Goal: Task Accomplishment & Management: Use online tool/utility

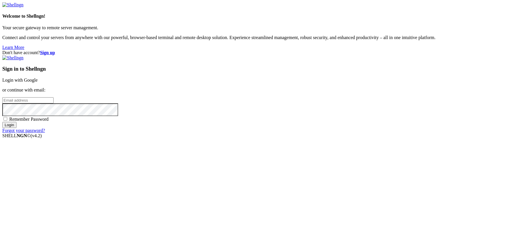
click at [38, 83] on link "Login with Google" at bounding box center [19, 80] width 35 height 5
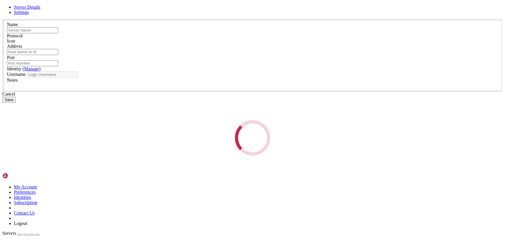
type input "[PERSON_NAME] DSpace"
type input "161.97.181.196"
type input "22"
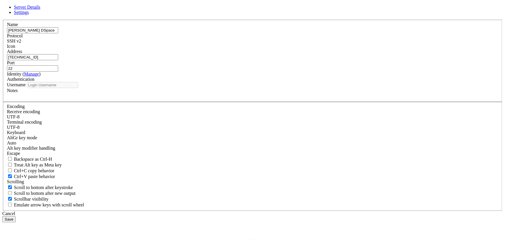
type input "ubuntu"
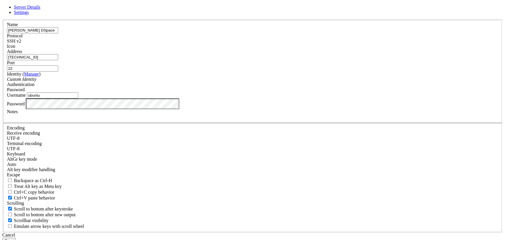
click at [58, 60] on input "161.97.181.196" at bounding box center [32, 57] width 51 height 6
paste input "[TECHNICAL_ID]"
type input "[TECHNICAL_ID]"
click at [16, 238] on button "Save" at bounding box center [8, 241] width 13 height 6
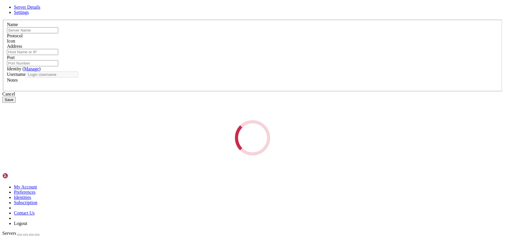
type input "[PERSON_NAME] DSpace"
type input "[TECHNICAL_ID]"
type input "22"
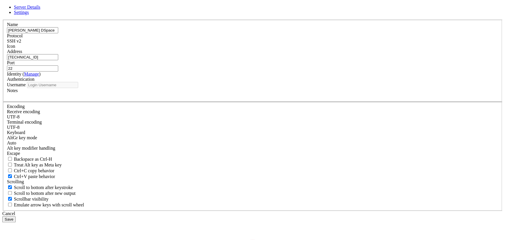
type input "ubuntu"
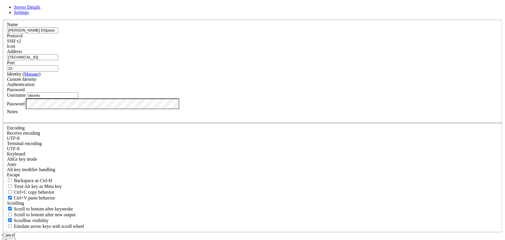
click at [16, 238] on button "Save" at bounding box center [8, 241] width 13 height 6
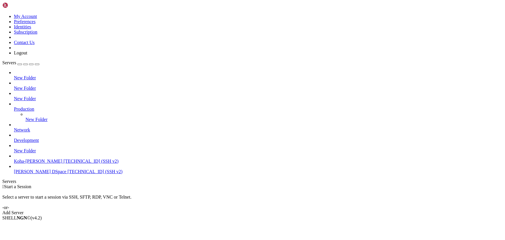
click at [40, 171] on span "[PERSON_NAME] DSpace" at bounding box center [40, 171] width 52 height 5
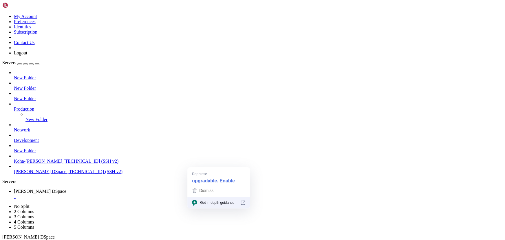
drag, startPoint x: 92, startPoint y: 435, endPoint x: 58, endPoint y: 428, distance: 33.7
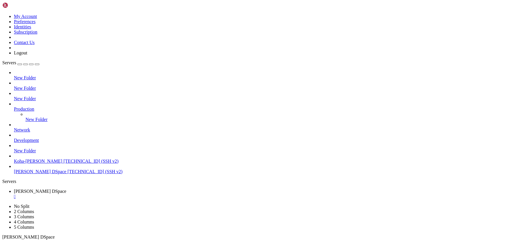
scroll to position [69, 0]
drag, startPoint x: 103, startPoint y: 387, endPoint x: 72, endPoint y: 379, distance: 31.5
click at [111, 194] on div "" at bounding box center [258, 196] width 489 height 5
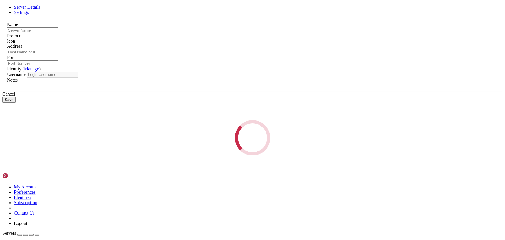
type input "[PERSON_NAME] DSpace"
type input "[TECHNICAL_ID]"
type input "22"
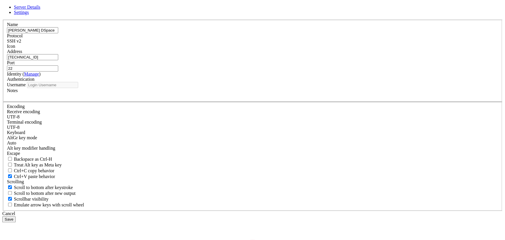
type input "ubuntu"
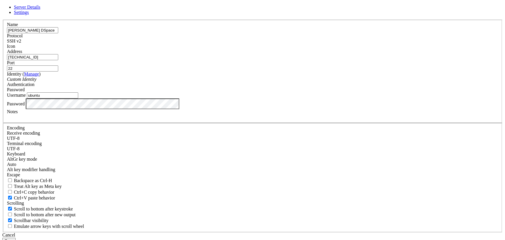
click at [150, 156] on div "Server Details Settings Name [PERSON_NAME] DSpace Protocol SSH v2 Icon" at bounding box center [252, 124] width 500 height 239
click at [16, 238] on button "Save" at bounding box center [8, 241] width 13 height 6
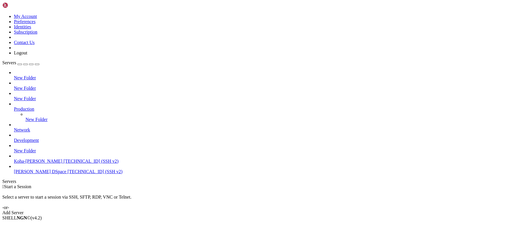
click at [67, 174] on span "[TECHNICAL_ID] (SSH v2)" at bounding box center [94, 171] width 55 height 5
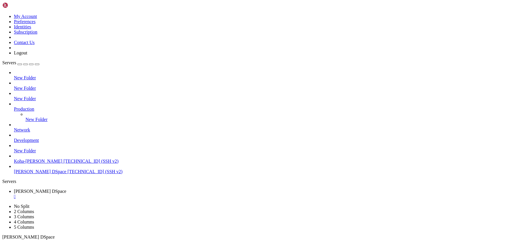
scroll to position [2470, 0]
drag, startPoint x: 93, startPoint y: 402, endPoint x: 65, endPoint y: 403, distance: 27.8
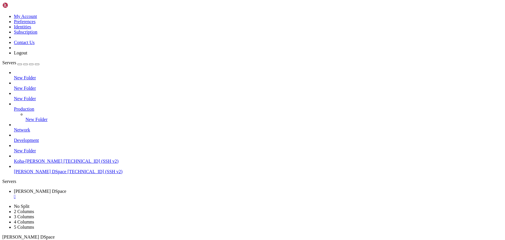
scroll to position [2998, 0]
drag, startPoint x: 139, startPoint y: 399, endPoint x: 85, endPoint y: 390, distance: 54.4
drag, startPoint x: 93, startPoint y: 397, endPoint x: 66, endPoint y: 391, distance: 27.7
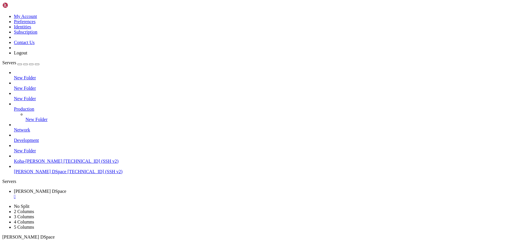
drag, startPoint x: 111, startPoint y: 410, endPoint x: 62, endPoint y: 405, distance: 50.1
drag, startPoint x: 4, startPoint y: 468, endPoint x: 99, endPoint y: 487, distance: 96.6
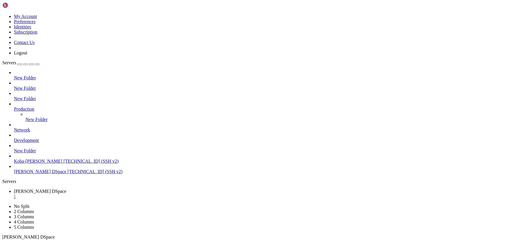
drag, startPoint x: 94, startPoint y: 487, endPoint x: 97, endPoint y: 486, distance: 3.8
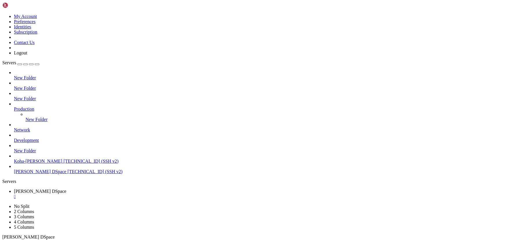
drag, startPoint x: 90, startPoint y: 487, endPoint x: 4, endPoint y: 464, distance: 89.1
drag, startPoint x: 67, startPoint y: 475, endPoint x: 206, endPoint y: 332, distance: 199.5
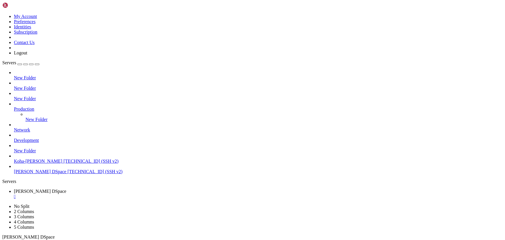
drag, startPoint x: 90, startPoint y: 453, endPoint x: 64, endPoint y: 447, distance: 26.7
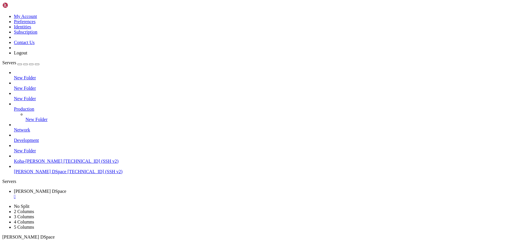
click at [113, 194] on div "" at bounding box center [258, 196] width 489 height 5
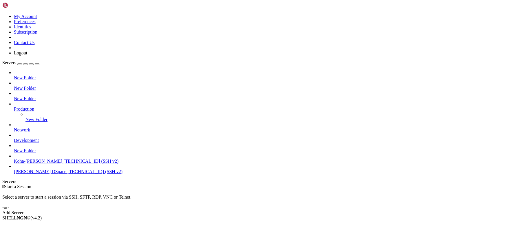
click at [67, 174] on span "[TECHNICAL_ID] (SSH v2)" at bounding box center [94, 171] width 55 height 5
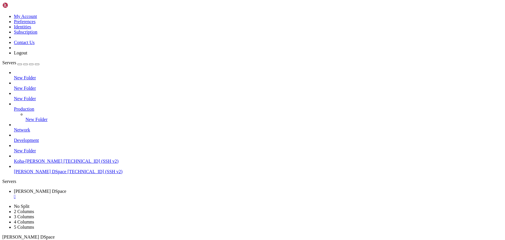
scroll to position [0, 0]
drag, startPoint x: 76, startPoint y: 395, endPoint x: 54, endPoint y: 382, distance: 26.0
drag, startPoint x: 93, startPoint y: 366, endPoint x: 61, endPoint y: 358, distance: 33.0
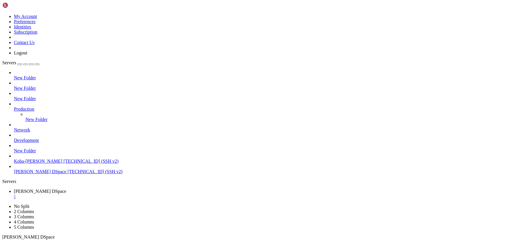
drag, startPoint x: 142, startPoint y: 435, endPoint x: 114, endPoint y: 439, distance: 29.0
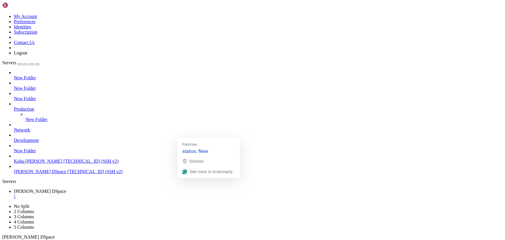
drag, startPoint x: 72, startPoint y: 432, endPoint x: 32, endPoint y: 405, distance: 48.2
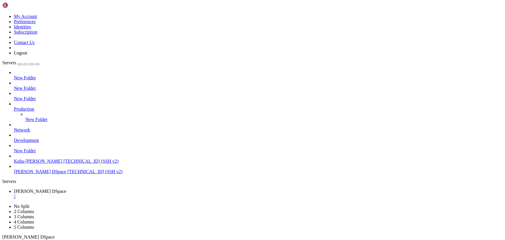
drag, startPoint x: 160, startPoint y: 474, endPoint x: 2, endPoint y: 465, distance: 157.8
drag, startPoint x: 6, startPoint y: 469, endPoint x: 158, endPoint y: 473, distance: 151.5
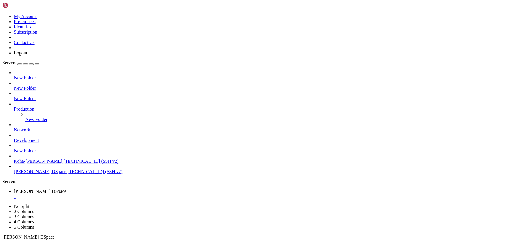
drag, startPoint x: 126, startPoint y: 472, endPoint x: 103, endPoint y: 402, distance: 73.6
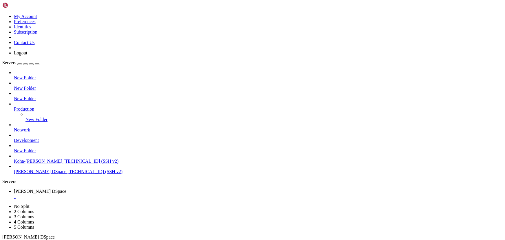
scroll to position [44, 0]
drag, startPoint x: 94, startPoint y: 485, endPoint x: 76, endPoint y: 477, distance: 19.4
drag, startPoint x: 67, startPoint y: 464, endPoint x: 45, endPoint y: 459, distance: 22.9
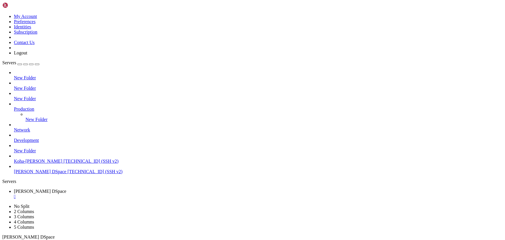
drag, startPoint x: 46, startPoint y: 457, endPoint x: 190, endPoint y: 419, distance: 148.9
drag, startPoint x: 87, startPoint y: 369, endPoint x: 51, endPoint y: 363, distance: 36.3
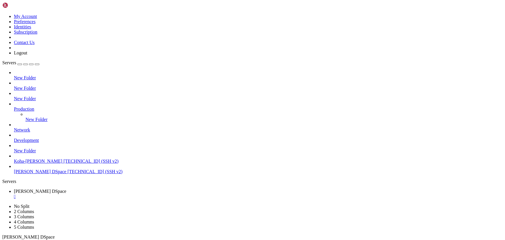
drag, startPoint x: 76, startPoint y: 435, endPoint x: 195, endPoint y: 477, distance: 126.1
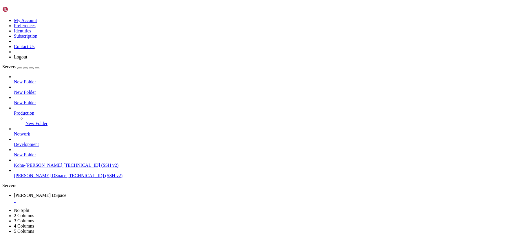
scroll to position [507, 0]
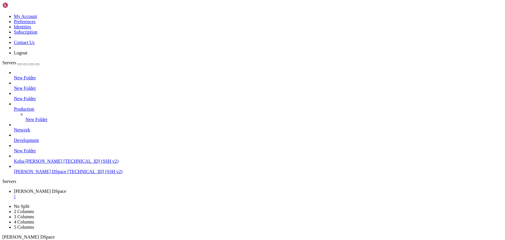
drag, startPoint x: 90, startPoint y: 369, endPoint x: 66, endPoint y: 363, distance: 24.9
drag, startPoint x: 158, startPoint y: 394, endPoint x: 90, endPoint y: 387, distance: 68.8
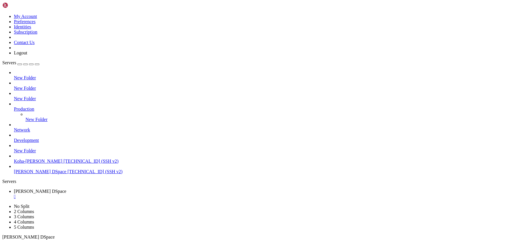
scroll to position [527, 0]
drag, startPoint x: 101, startPoint y: 435, endPoint x: 43, endPoint y: 428, distance: 58.4
drag, startPoint x: 126, startPoint y: 424, endPoint x: 63, endPoint y: 414, distance: 63.6
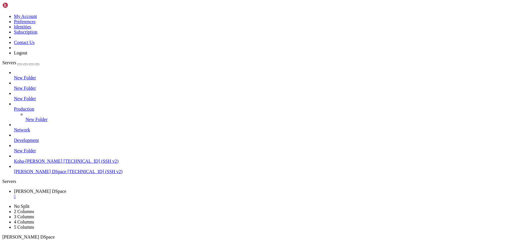
drag, startPoint x: 121, startPoint y: 467, endPoint x: 75, endPoint y: 455, distance: 48.0
drag, startPoint x: 113, startPoint y: 417, endPoint x: 54, endPoint y: 407, distance: 60.3
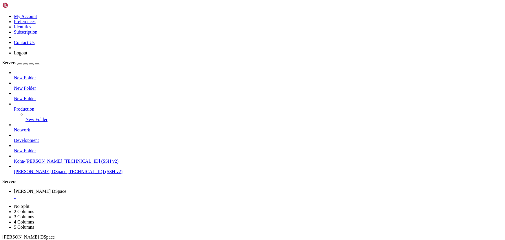
drag, startPoint x: 110, startPoint y: 431, endPoint x: 73, endPoint y: 425, distance: 37.6
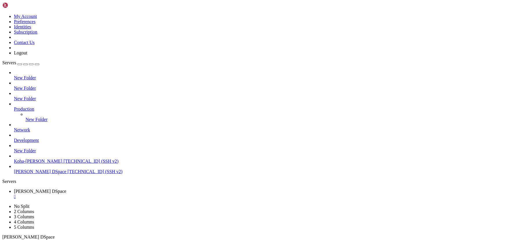
drag, startPoint x: 115, startPoint y: 395, endPoint x: 69, endPoint y: 392, distance: 46.4
drag, startPoint x: 146, startPoint y: 444, endPoint x: 76, endPoint y: 430, distance: 71.4
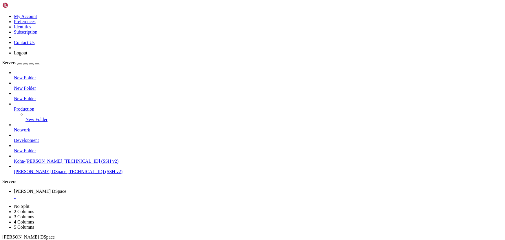
drag, startPoint x: 102, startPoint y: 415, endPoint x: 73, endPoint y: 413, distance: 29.3
drag, startPoint x: 89, startPoint y: 416, endPoint x: 69, endPoint y: 419, distance: 21.1
drag, startPoint x: 87, startPoint y: 439, endPoint x: 62, endPoint y: 435, distance: 25.8
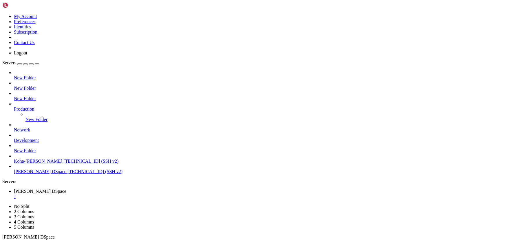
drag, startPoint x: 79, startPoint y: 440, endPoint x: 56, endPoint y: 435, distance: 23.7
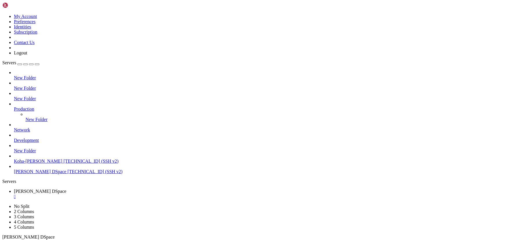
drag, startPoint x: 123, startPoint y: 420, endPoint x: 44, endPoint y: 409, distance: 79.9
drag, startPoint x: 104, startPoint y: 407, endPoint x: 77, endPoint y: 407, distance: 26.6
drag, startPoint x: 85, startPoint y: 404, endPoint x: 60, endPoint y: 406, distance: 25.0
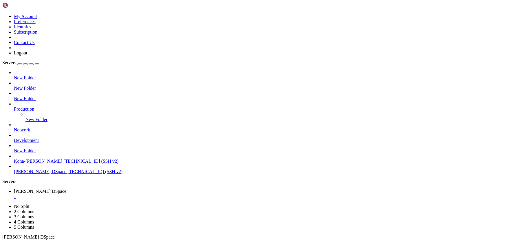
drag, startPoint x: 94, startPoint y: 401, endPoint x: 56, endPoint y: 392, distance: 39.4
drag, startPoint x: 106, startPoint y: 423, endPoint x: 56, endPoint y: 416, distance: 50.7
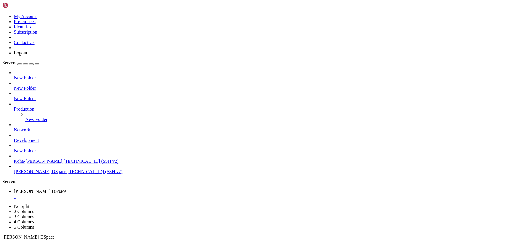
drag, startPoint x: 92, startPoint y: 433, endPoint x: 50, endPoint y: 427, distance: 42.1
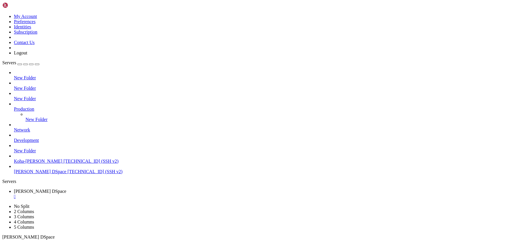
drag, startPoint x: 99, startPoint y: 346, endPoint x: 48, endPoint y: 345, distance: 51.3
drag, startPoint x: 96, startPoint y: 396, endPoint x: 45, endPoint y: 392, distance: 51.2
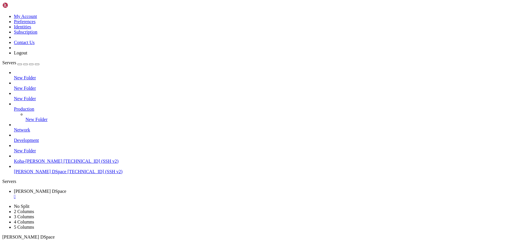
drag, startPoint x: 80, startPoint y: 409, endPoint x: 45, endPoint y: 403, distance: 35.4
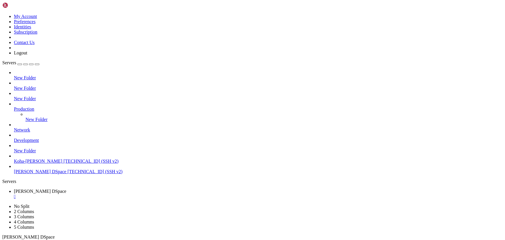
drag, startPoint x: 97, startPoint y: 426, endPoint x: 82, endPoint y: 424, distance: 15.7
drag, startPoint x: 96, startPoint y: 434, endPoint x: 70, endPoint y: 428, distance: 26.7
drag, startPoint x: 72, startPoint y: 392, endPoint x: 47, endPoint y: 387, distance: 24.4
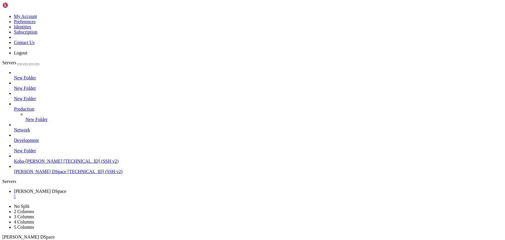
drag, startPoint x: 167, startPoint y: 460, endPoint x: 48, endPoint y: 425, distance: 124.1
drag, startPoint x: 56, startPoint y: 421, endPoint x: 37, endPoint y: 418, distance: 18.4
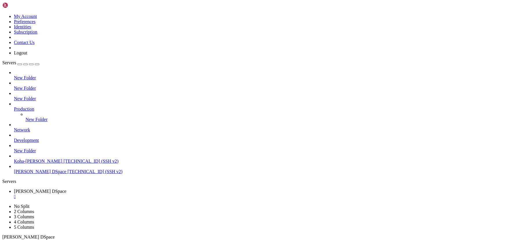
drag, startPoint x: 195, startPoint y: 424, endPoint x: 130, endPoint y: 418, distance: 65.1
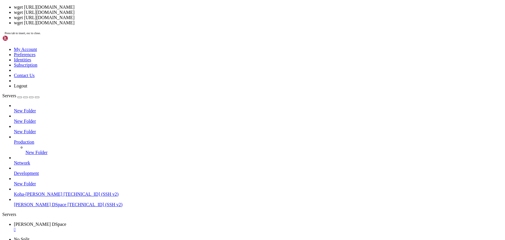
drag, startPoint x: 50, startPoint y: 453, endPoint x: 49, endPoint y: 448, distance: 5.3
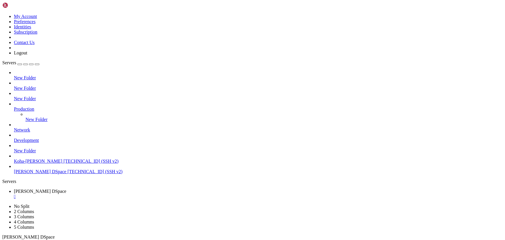
scroll to position [44154, 0]
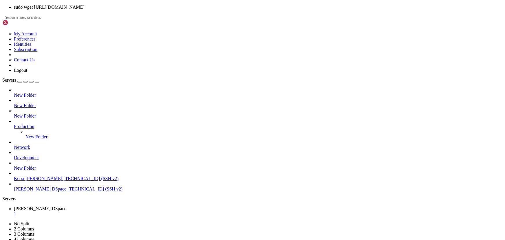
drag, startPoint x: 118, startPoint y: 438, endPoint x: 74, endPoint y: 430, distance: 44.6
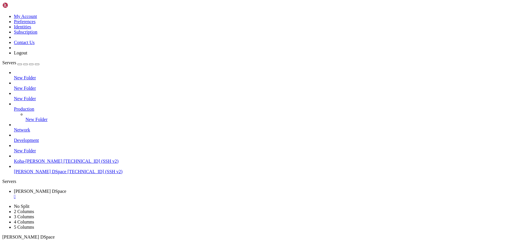
scroll to position [44214, 0]
drag, startPoint x: 95, startPoint y: 418, endPoint x: 70, endPoint y: 411, distance: 26.7
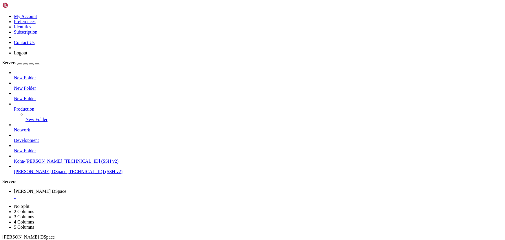
drag, startPoint x: 90, startPoint y: 399, endPoint x: 50, endPoint y: 395, distance: 40.7
drag, startPoint x: 83, startPoint y: 414, endPoint x: 50, endPoint y: 410, distance: 33.3
drag, startPoint x: 119, startPoint y: 428, endPoint x: 79, endPoint y: 421, distance: 40.5
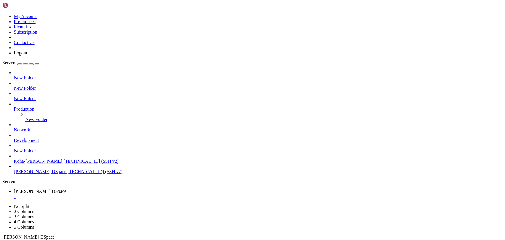
drag, startPoint x: 117, startPoint y: 370, endPoint x: 70, endPoint y: 362, distance: 47.8
drag, startPoint x: 95, startPoint y: 389, endPoint x: 59, endPoint y: 380, distance: 37.5
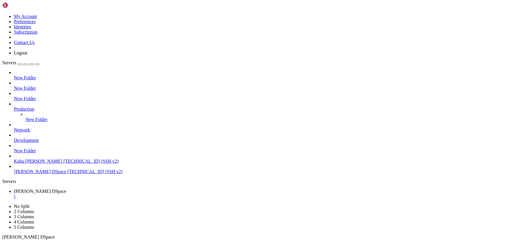
drag, startPoint x: 113, startPoint y: 398, endPoint x: 44, endPoint y: 387, distance: 70.0
drag, startPoint x: 101, startPoint y: 390, endPoint x: 51, endPoint y: 388, distance: 50.2
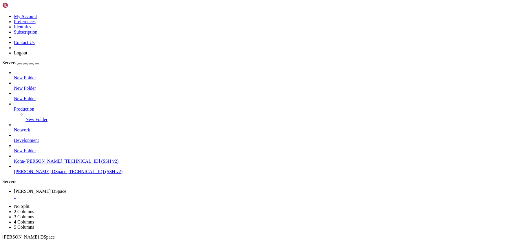
drag, startPoint x: 102, startPoint y: 400, endPoint x: 72, endPoint y: 396, distance: 30.1
drag, startPoint x: 97, startPoint y: 395, endPoint x: 61, endPoint y: 394, distance: 35.6
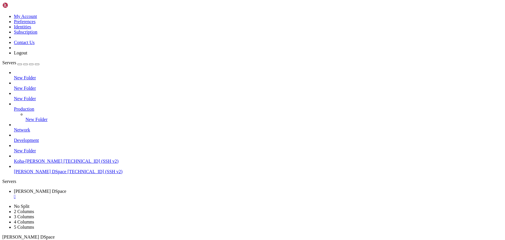
drag, startPoint x: 121, startPoint y: 376, endPoint x: 48, endPoint y: 372, distance: 73.3
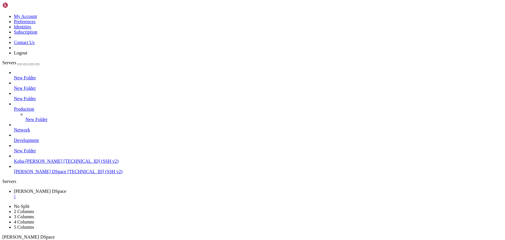
scroll to position [48246, 0]
drag, startPoint x: 86, startPoint y: 445, endPoint x: 50, endPoint y: 437, distance: 36.6
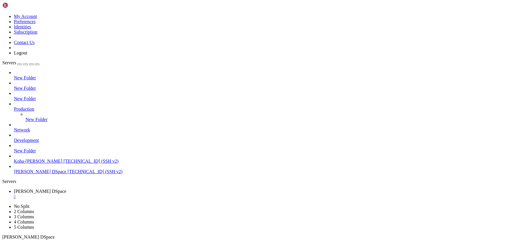
drag, startPoint x: 111, startPoint y: 399, endPoint x: 212, endPoint y: 405, distance: 101.8
drag, startPoint x: 65, startPoint y: 436, endPoint x: 59, endPoint y: 443, distance: 8.9
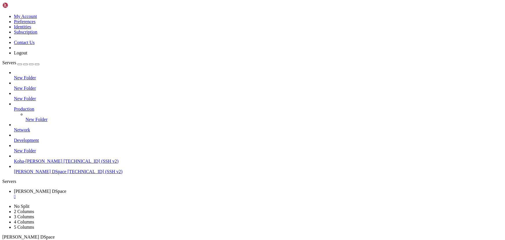
drag, startPoint x: 113, startPoint y: 403, endPoint x: 66, endPoint y: 389, distance: 48.8
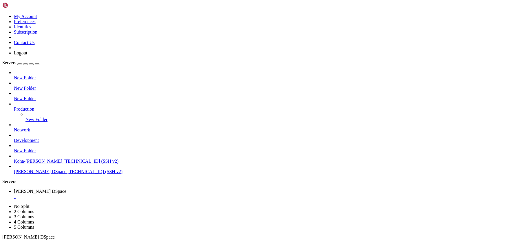
drag, startPoint x: 157, startPoint y: 438, endPoint x: 105, endPoint y: 426, distance: 53.9
drag, startPoint x: 77, startPoint y: 376, endPoint x: 64, endPoint y: 371, distance: 13.8
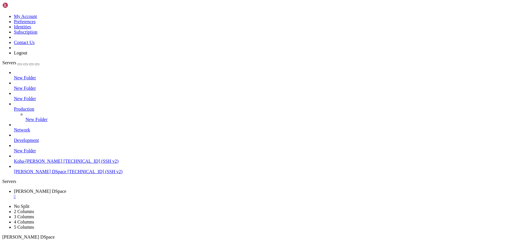
scroll to position [48329, 0]
drag, startPoint x: 90, startPoint y: 419, endPoint x: 44, endPoint y: 402, distance: 48.8
drag, startPoint x: 128, startPoint y: 392, endPoint x: 68, endPoint y: 381, distance: 61.2
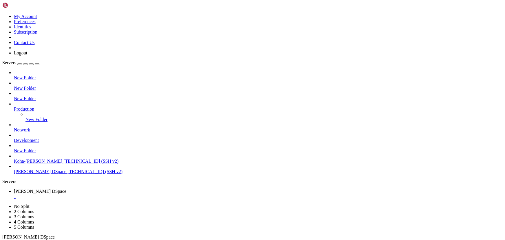
drag, startPoint x: 121, startPoint y: 422, endPoint x: 75, endPoint y: 409, distance: 47.9
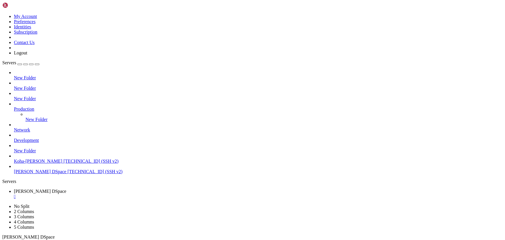
click at [113, 194] on div "" at bounding box center [258, 196] width 489 height 5
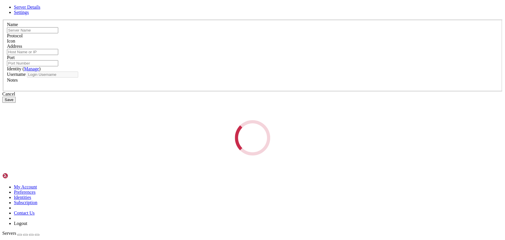
type input "[PERSON_NAME] DSpace"
type input "[TECHNICAL_ID]"
type input "22"
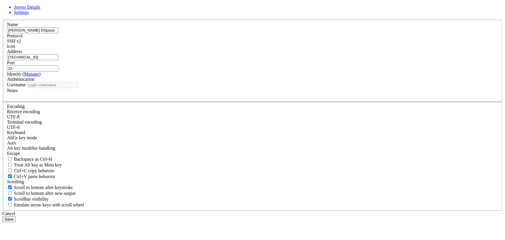
type input "ubuntu"
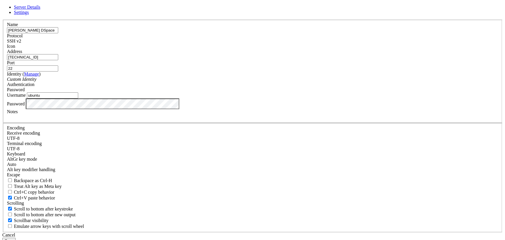
click at [58, 60] on input "[TECHNICAL_ID]" at bounding box center [32, 57] width 51 height 6
paste input "[TECHNICAL_ID]"
type input "[TECHNICAL_ID]"
drag, startPoint x: 202, startPoint y: 131, endPoint x: 126, endPoint y: 134, distance: 76.5
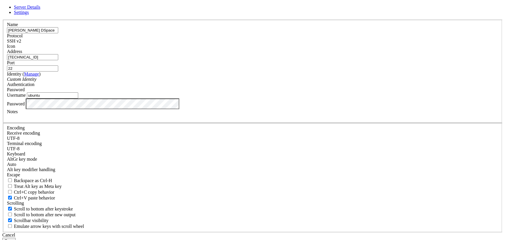
click at [126, 134] on div "Server Details Settings Name [PERSON_NAME] DSpace Protocol SSH v2 Icon" at bounding box center [252, 124] width 500 height 239
type input "root"
click at [16, 238] on button "Save" at bounding box center [8, 241] width 13 height 6
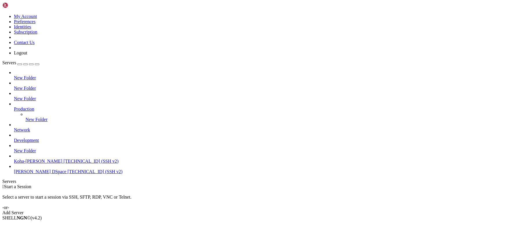
click at [67, 174] on span "[TECHNICAL_ID] (SSH v2)" at bounding box center [94, 171] width 55 height 5
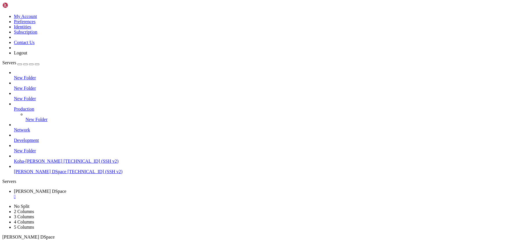
scroll to position [108, 0]
drag, startPoint x: 117, startPoint y: 419, endPoint x: 60, endPoint y: 413, distance: 57.4
drag, startPoint x: 134, startPoint y: 383, endPoint x: 94, endPoint y: 379, distance: 40.1
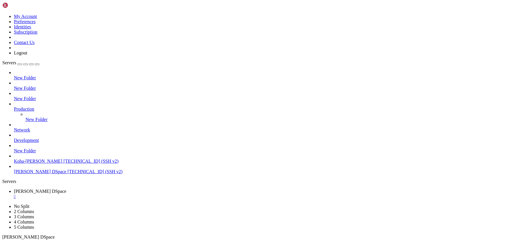
drag, startPoint x: 105, startPoint y: 385, endPoint x: 87, endPoint y: 390, distance: 19.5
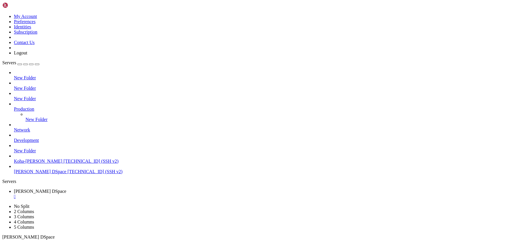
drag, startPoint x: 106, startPoint y: 401, endPoint x: 49, endPoint y: 392, distance: 58.4
drag, startPoint x: 129, startPoint y: 339, endPoint x: 76, endPoint y: 369, distance: 60.7
drag, startPoint x: 120, startPoint y: 391, endPoint x: 86, endPoint y: 388, distance: 34.0
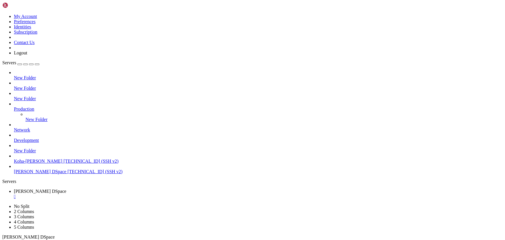
drag, startPoint x: 113, startPoint y: 396, endPoint x: 98, endPoint y: 397, distance: 15.1
drag, startPoint x: 94, startPoint y: 400, endPoint x: 52, endPoint y: 399, distance: 41.4
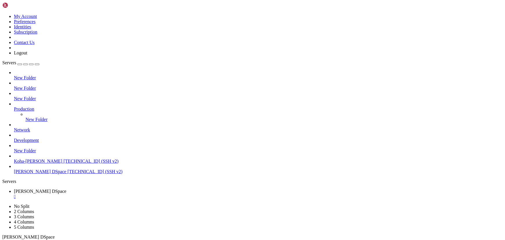
scroll to position [4618, 0]
drag, startPoint x: 105, startPoint y: 405, endPoint x: 68, endPoint y: 403, distance: 36.5
drag, startPoint x: 94, startPoint y: 398, endPoint x: 52, endPoint y: 396, distance: 41.5
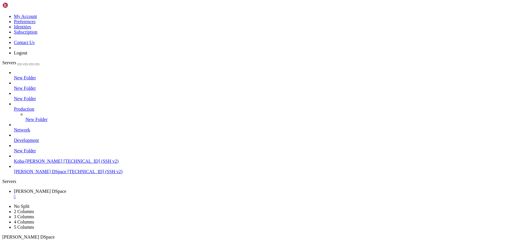
drag, startPoint x: 124, startPoint y: 447, endPoint x: 81, endPoint y: 442, distance: 42.9
drag, startPoint x: 141, startPoint y: 438, endPoint x: 87, endPoint y: 436, distance: 53.3
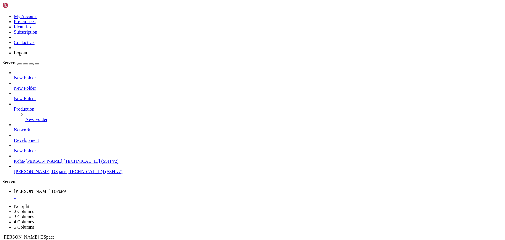
drag, startPoint x: 127, startPoint y: 442, endPoint x: 81, endPoint y: 436, distance: 47.3
drag, startPoint x: 96, startPoint y: 445, endPoint x: 60, endPoint y: 438, distance: 36.8
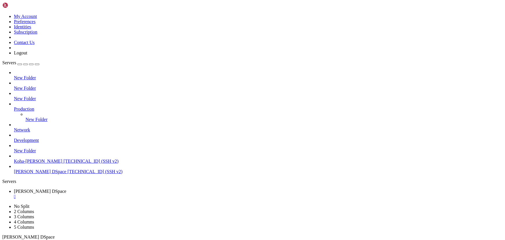
scroll to position [6557, 0]
drag, startPoint x: 127, startPoint y: 446, endPoint x: 76, endPoint y: 437, distance: 51.6
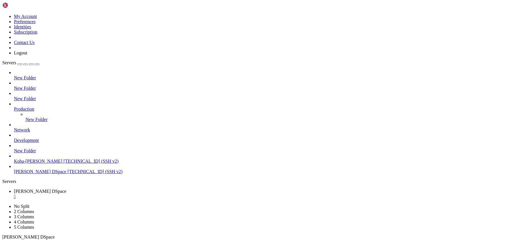
scroll to position [6582, 0]
drag, startPoint x: 113, startPoint y: 409, endPoint x: 67, endPoint y: 410, distance: 46.6
drag, startPoint x: 146, startPoint y: 409, endPoint x: 70, endPoint y: 401, distance: 76.6
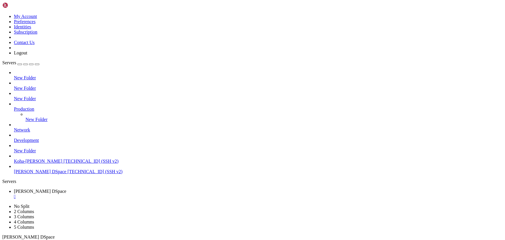
scroll to position [6587, 0]
drag, startPoint x: 107, startPoint y: 473, endPoint x: 70, endPoint y: 462, distance: 39.5
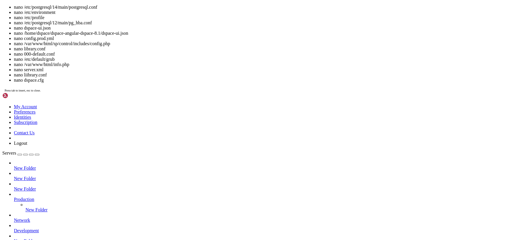
scroll to position [6602, 0]
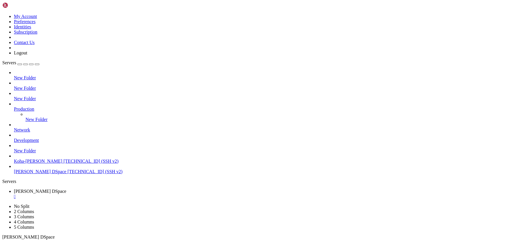
drag, startPoint x: 60, startPoint y: 468, endPoint x: 39, endPoint y: 468, distance: 20.6
drag, startPoint x: 89, startPoint y: 467, endPoint x: 56, endPoint y: 459, distance: 34.5
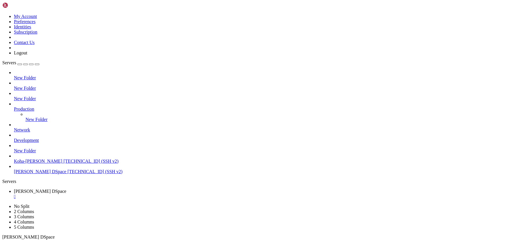
drag, startPoint x: 143, startPoint y: 416, endPoint x: 90, endPoint y: 412, distance: 52.9
drag, startPoint x: 103, startPoint y: 397, endPoint x: 60, endPoint y: 395, distance: 42.9
drag, startPoint x: 158, startPoint y: 411, endPoint x: 118, endPoint y: 405, distance: 40.3
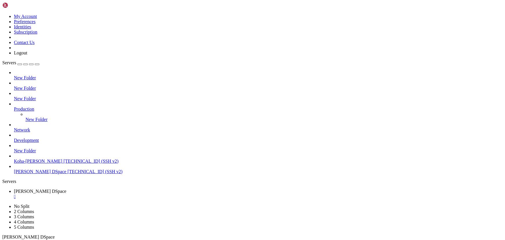
drag, startPoint x: 140, startPoint y: 407, endPoint x: 105, endPoint y: 401, distance: 35.2
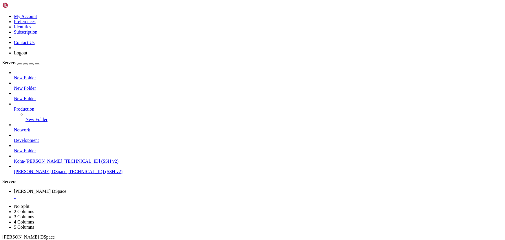
drag, startPoint x: 142, startPoint y: 423, endPoint x: 83, endPoint y: 416, distance: 59.6
drag, startPoint x: 151, startPoint y: 417, endPoint x: 107, endPoint y: 414, distance: 43.5
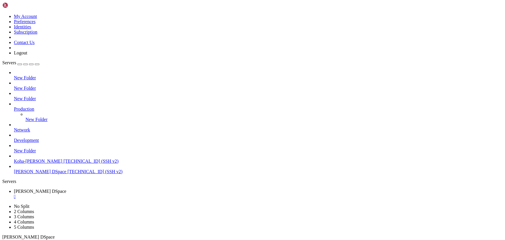
drag, startPoint x: 112, startPoint y: 439, endPoint x: 63, endPoint y: 434, distance: 49.4
drag, startPoint x: 177, startPoint y: 432, endPoint x: 103, endPoint y: 421, distance: 74.9
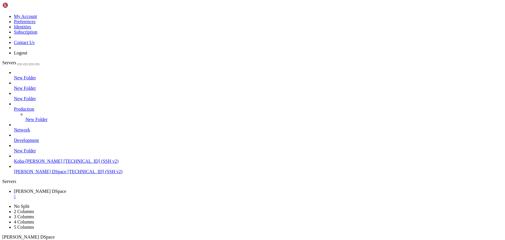
scroll to position [6661, 0]
drag, startPoint x: 123, startPoint y: 401, endPoint x: 88, endPoint y: 402, distance: 34.8
drag, startPoint x: 128, startPoint y: 413, endPoint x: 97, endPoint y: 412, distance: 30.7
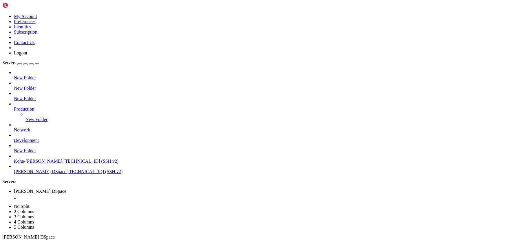
drag, startPoint x: 131, startPoint y: 427, endPoint x: 88, endPoint y: 422, distance: 43.4
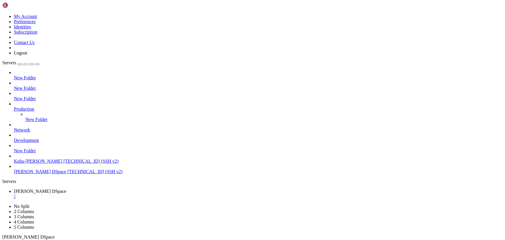
drag, startPoint x: 123, startPoint y: 414, endPoint x: 50, endPoint y: 413, distance: 73.9
drag, startPoint x: 101, startPoint y: 414, endPoint x: 67, endPoint y: 414, distance: 33.9
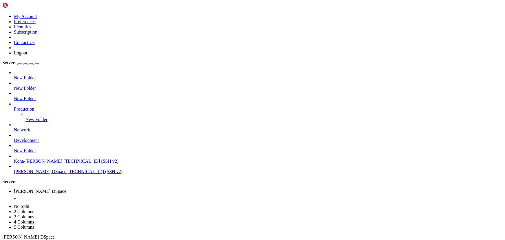
scroll to position [6685, 0]
drag, startPoint x: 105, startPoint y: 431, endPoint x: 65, endPoint y: 427, distance: 40.2
drag, startPoint x: 125, startPoint y: 425, endPoint x: 85, endPoint y: 423, distance: 40.9
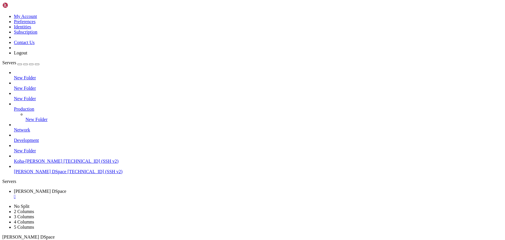
drag, startPoint x: 135, startPoint y: 422, endPoint x: 105, endPoint y: 422, distance: 30.4
drag, startPoint x: 140, startPoint y: 432, endPoint x: 67, endPoint y: 428, distance: 73.1
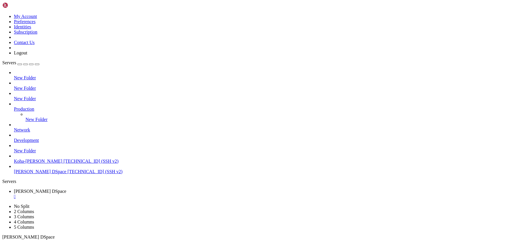
drag, startPoint x: 154, startPoint y: 413, endPoint x: 96, endPoint y: 412, distance: 58.5
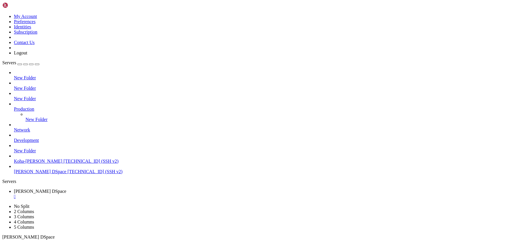
drag, startPoint x: 76, startPoint y: 463, endPoint x: 56, endPoint y: 459, distance: 20.3
drag, startPoint x: 131, startPoint y: 457, endPoint x: 65, endPoint y: 438, distance: 68.7
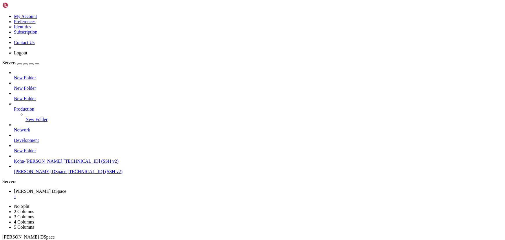
scroll to position [10451, 0]
drag, startPoint x: 144, startPoint y: 433, endPoint x: 103, endPoint y: 428, distance: 41.4
